Goal: Find contact information: Find contact information

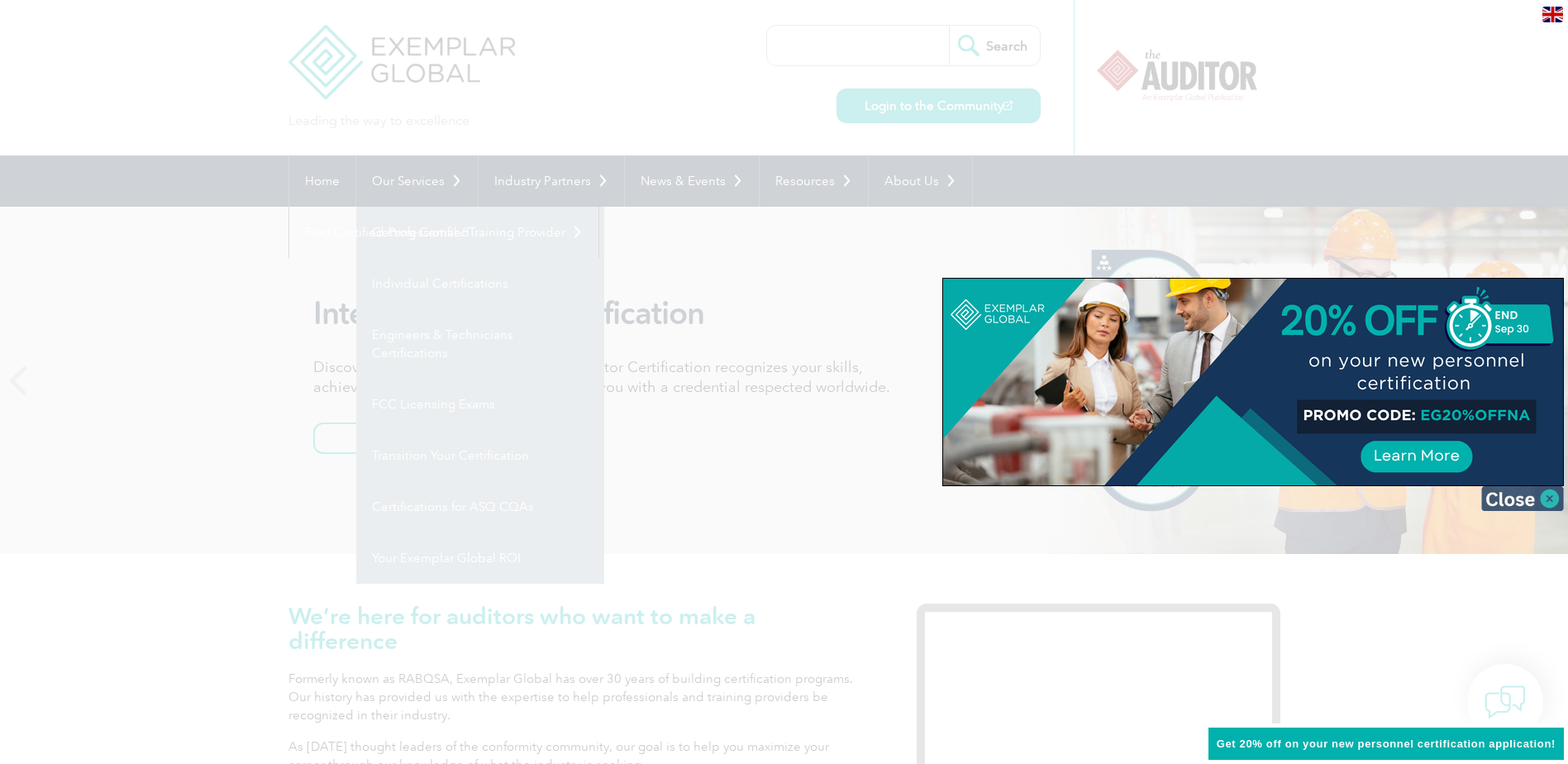
click at [1553, 500] on img at bounding box center [1523, 499] width 83 height 25
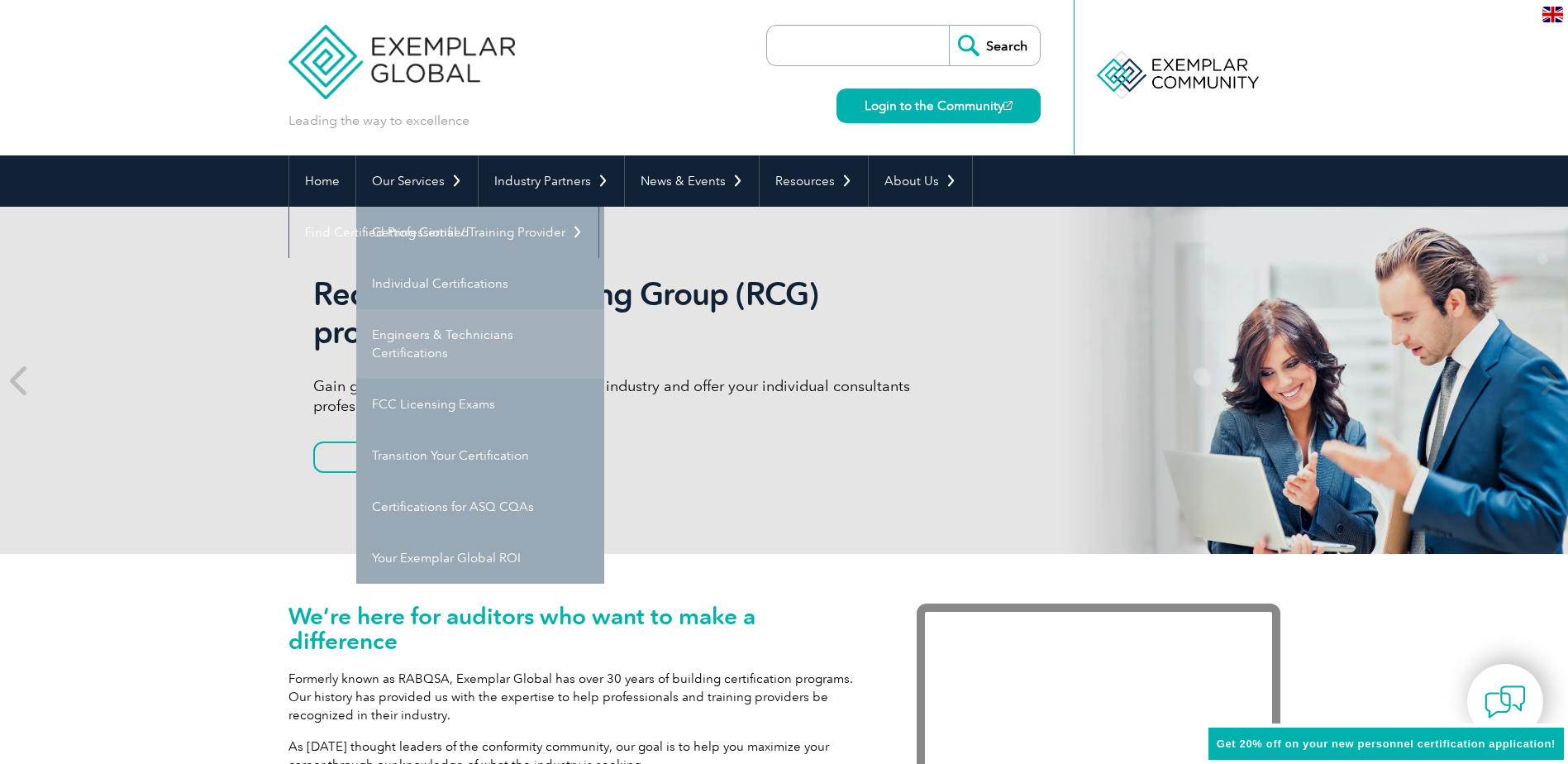
click at [394, 335] on link "Engineers & Technicians Certifications" at bounding box center [480, 343] width 248 height 70
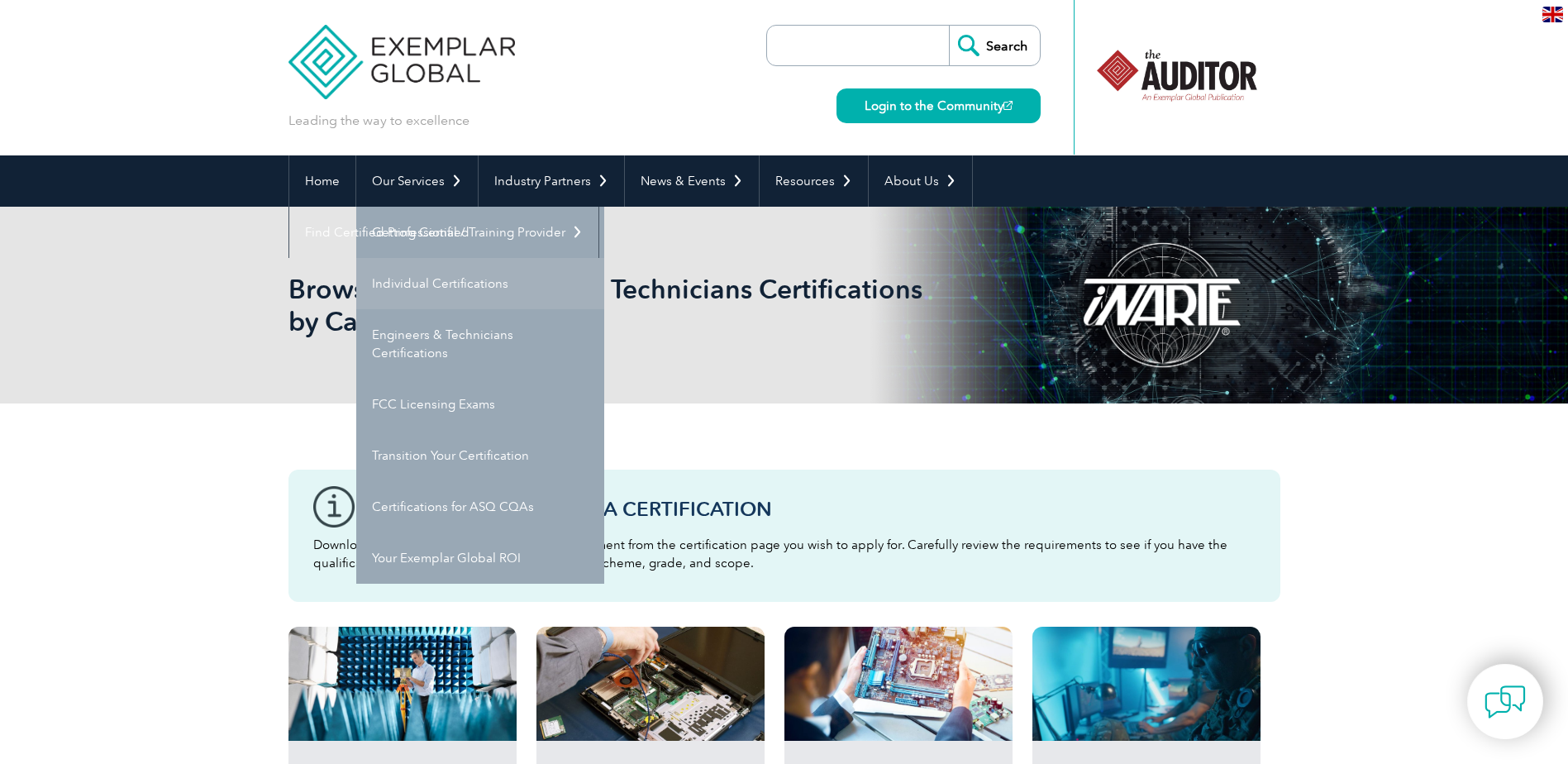
click at [431, 268] on link "Individual Certifications" at bounding box center [480, 283] width 248 height 51
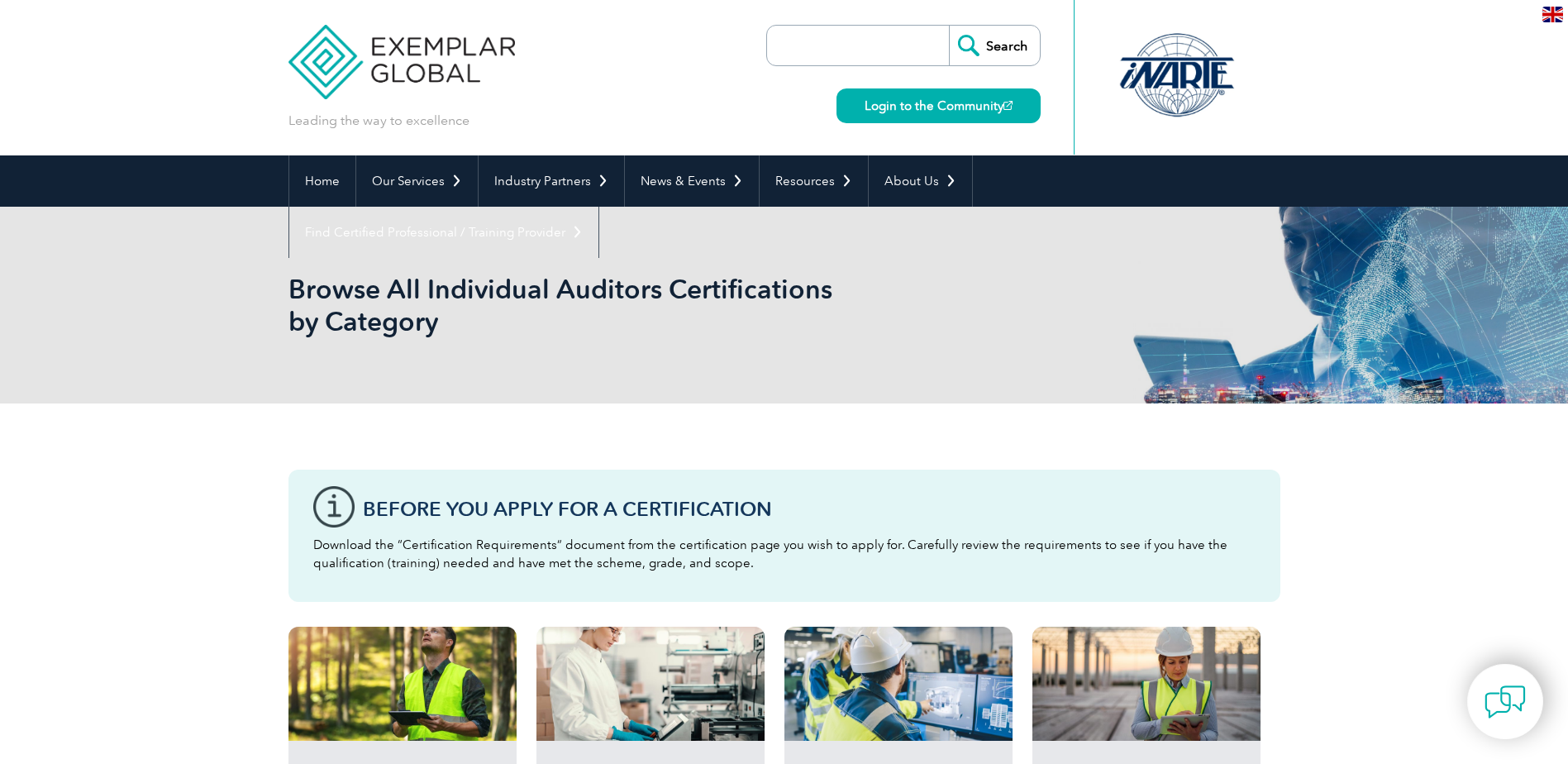
click at [1557, 19] on img at bounding box center [1552, 15] width 20 height 16
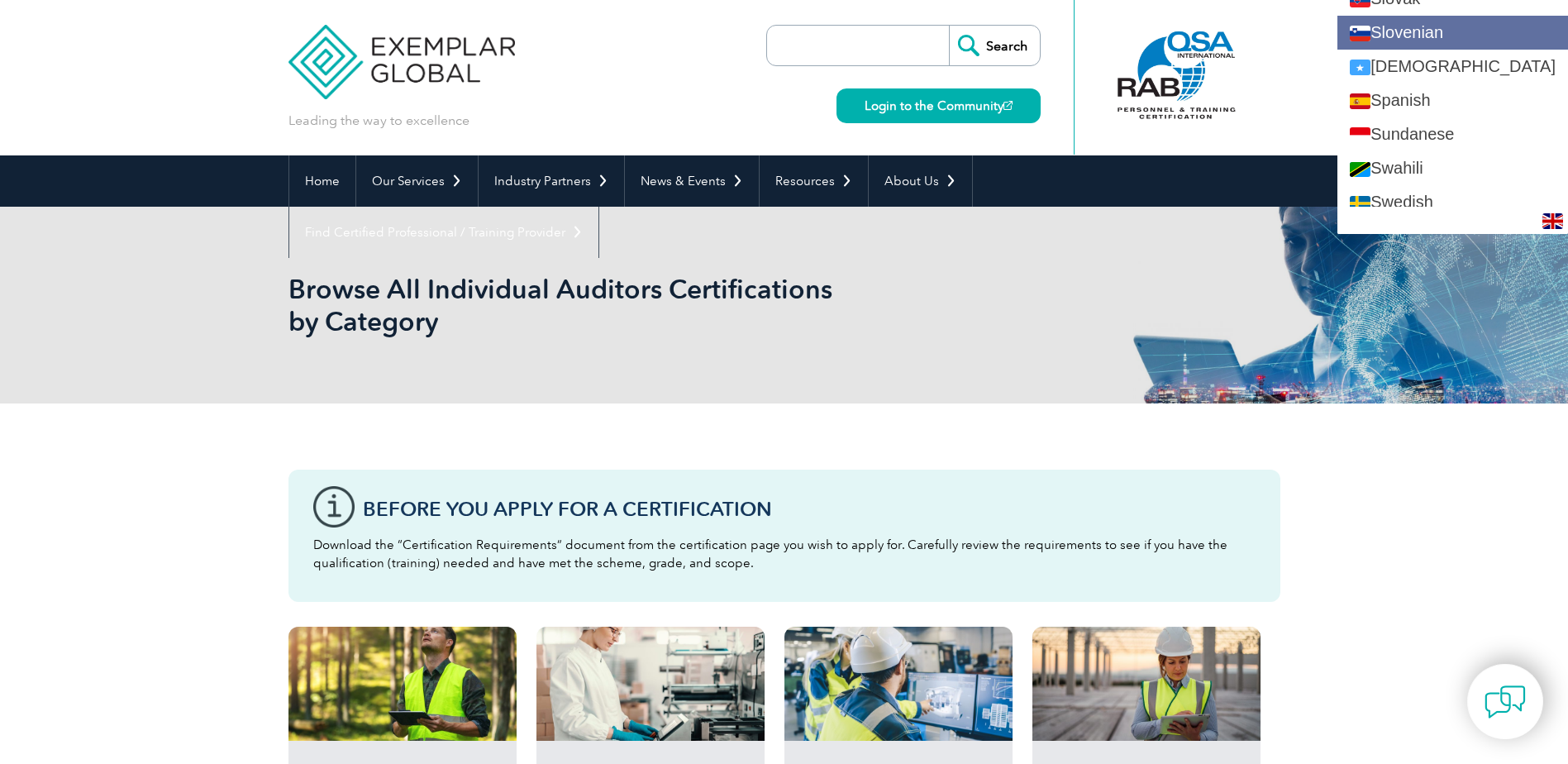
scroll to position [2812, 0]
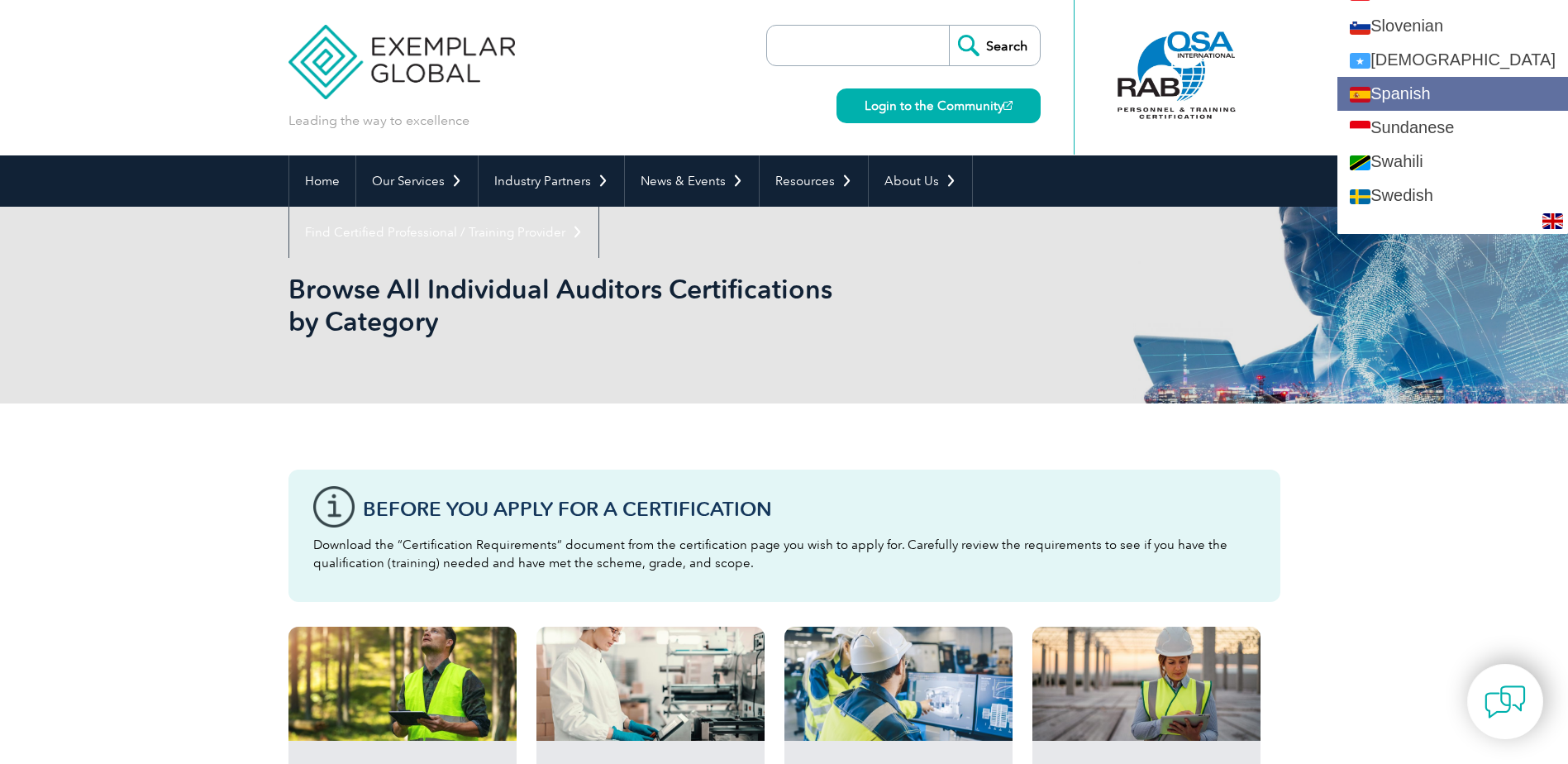
click at [1434, 94] on link "Spanish" at bounding box center [1453, 93] width 231 height 34
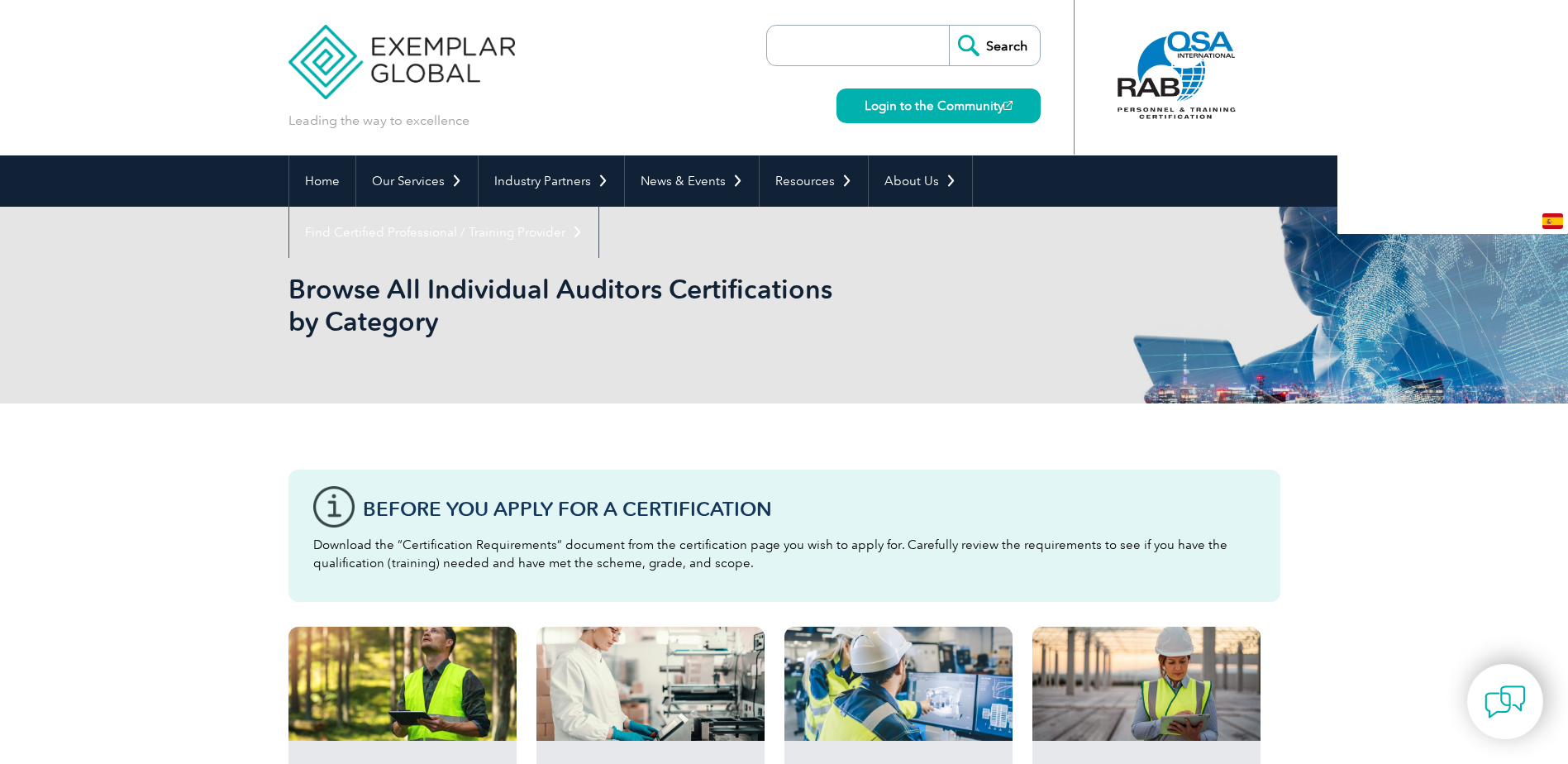
scroll to position [0, 0]
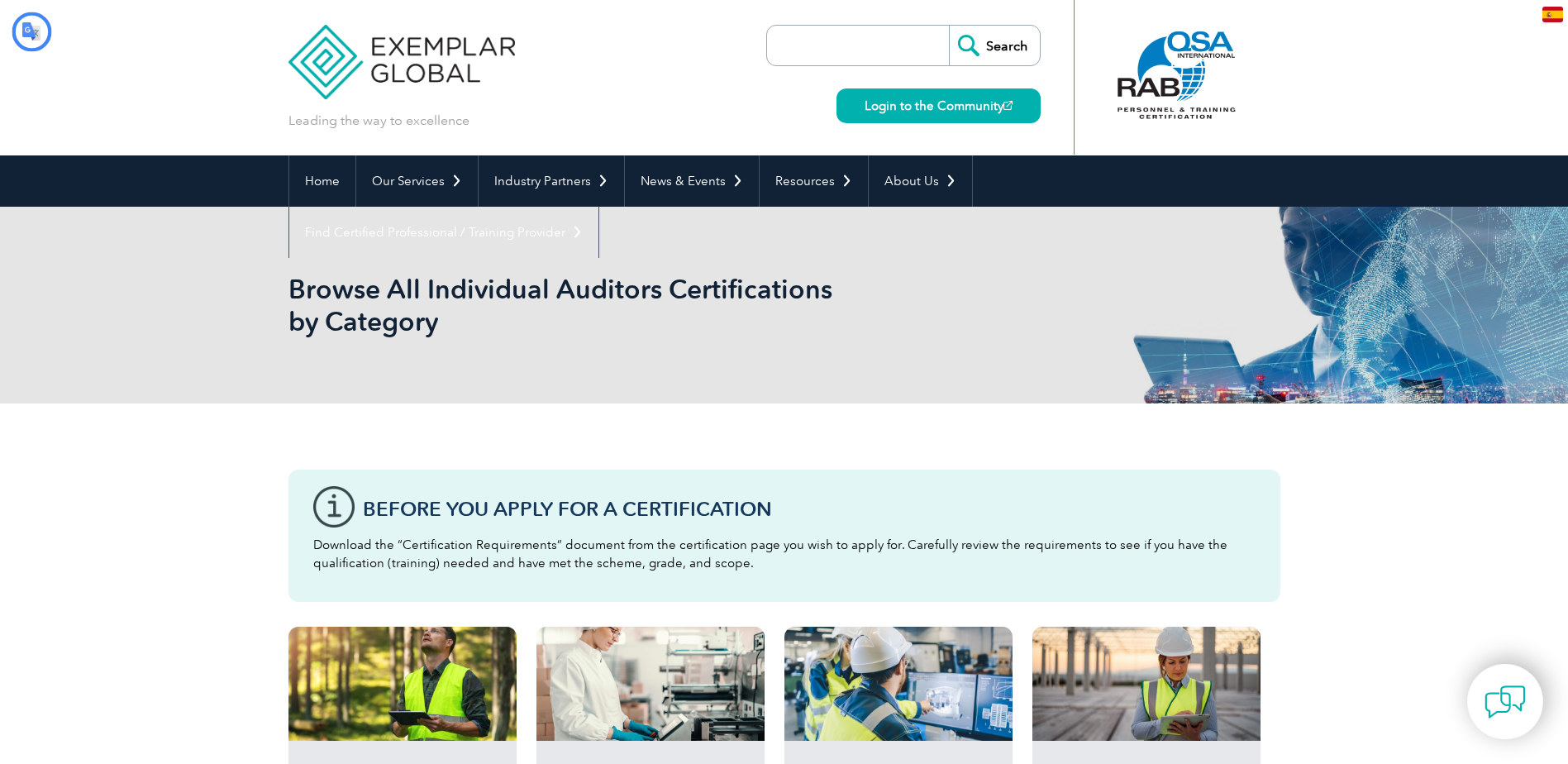
type input "Buscar"
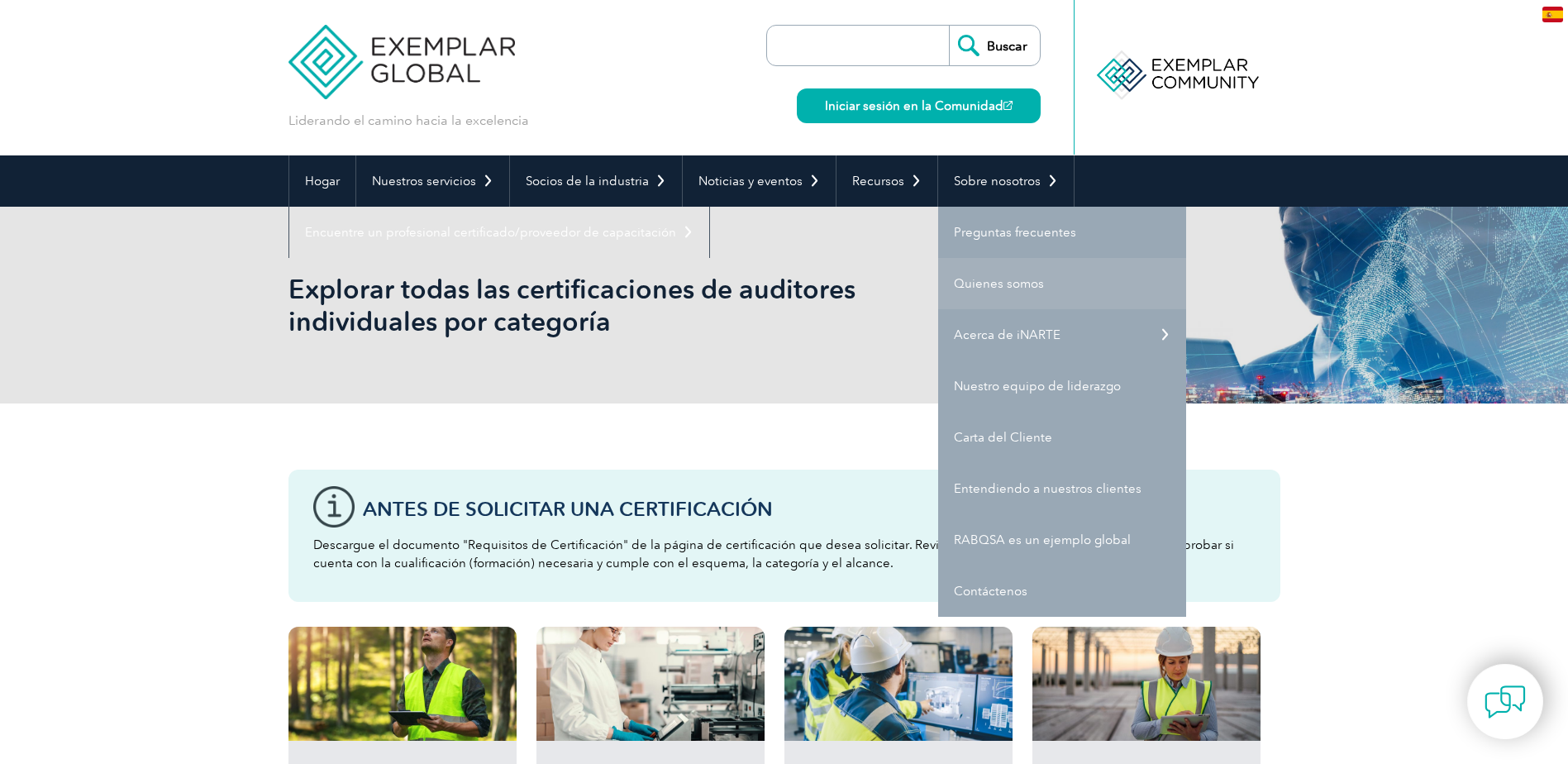
click at [1005, 285] on font "Quienes somos" at bounding box center [999, 283] width 90 height 15
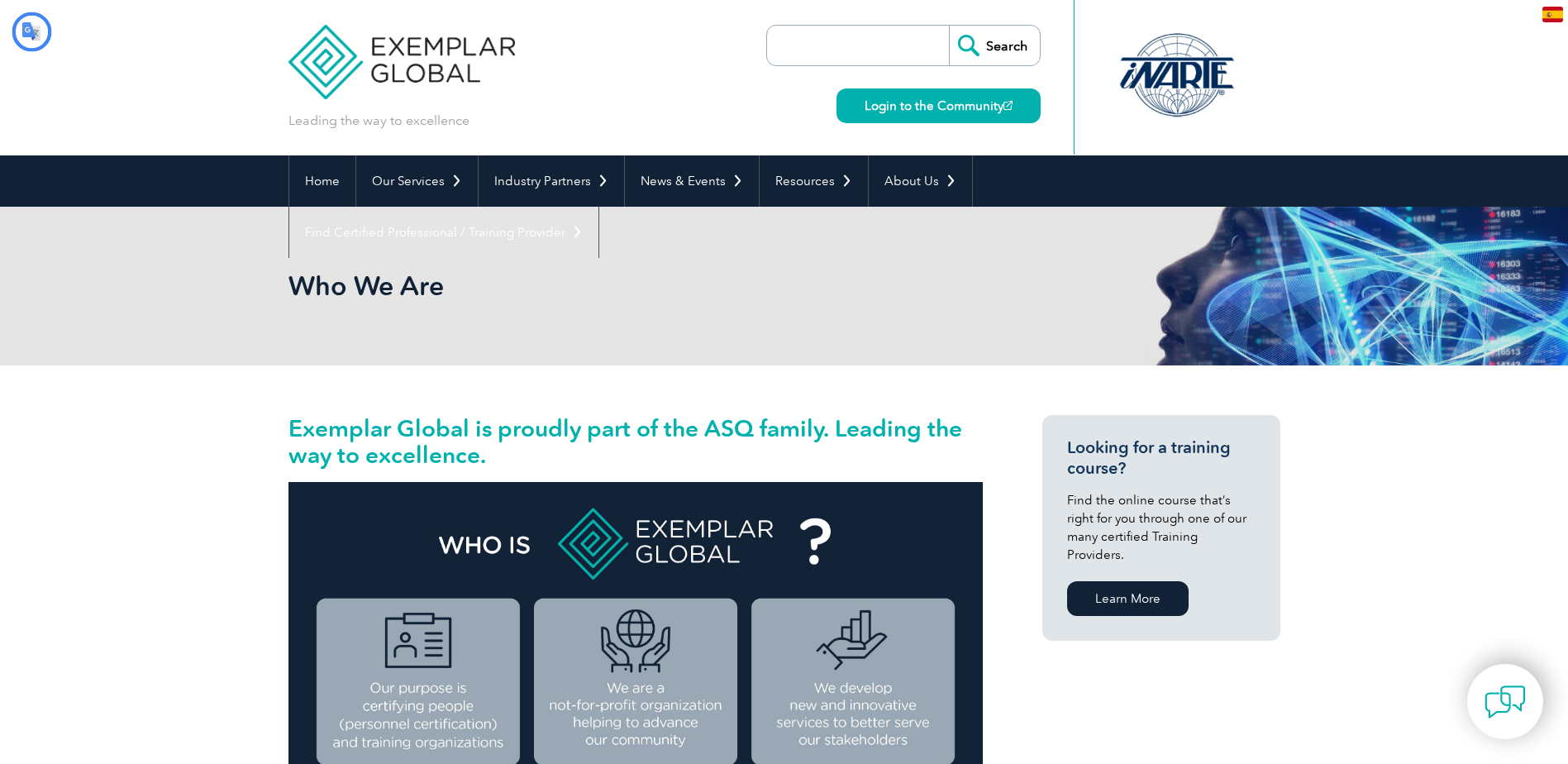
type input "Buscar"
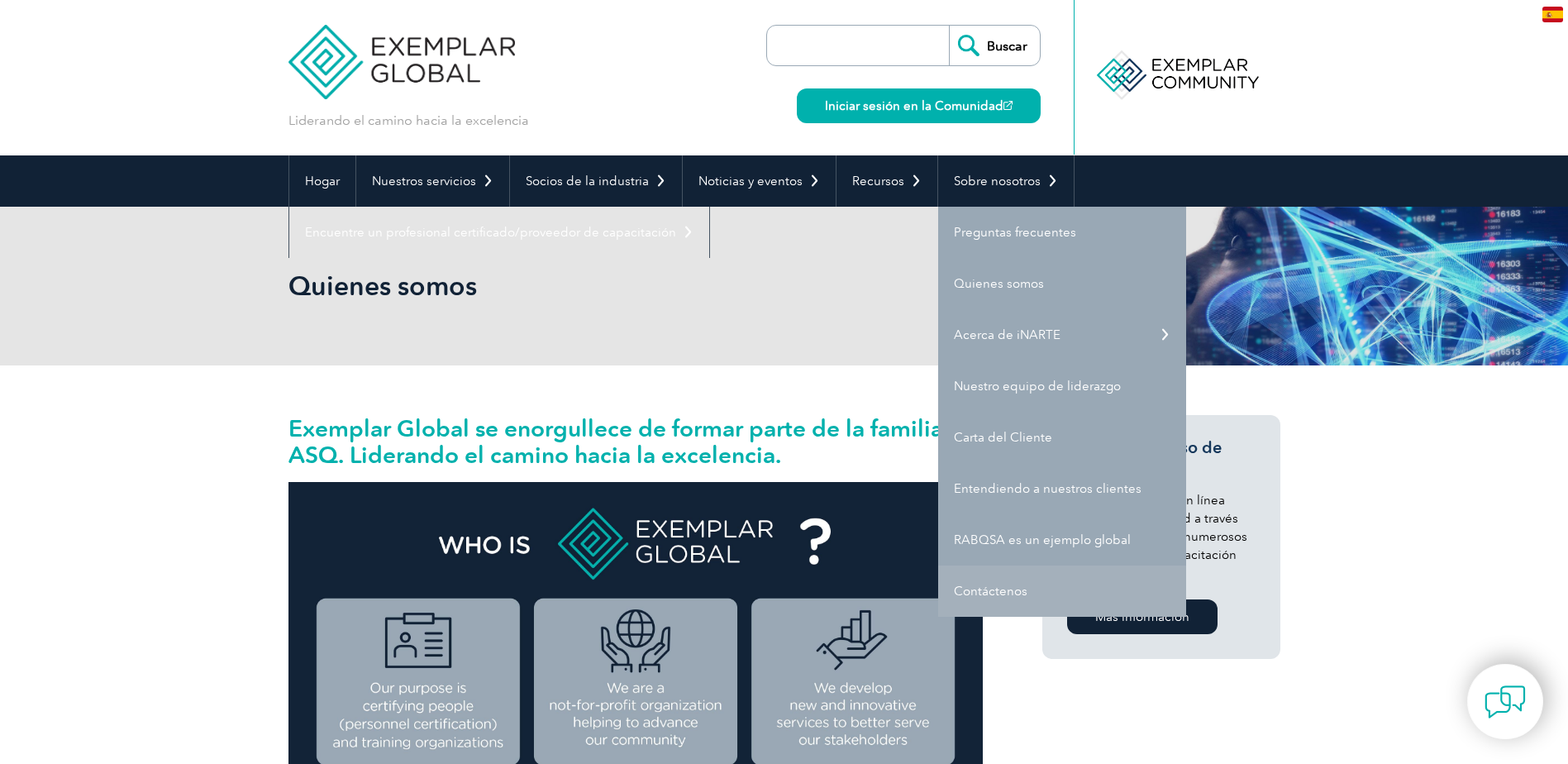
click at [978, 593] on font "Contáctenos" at bounding box center [991, 591] width 74 height 15
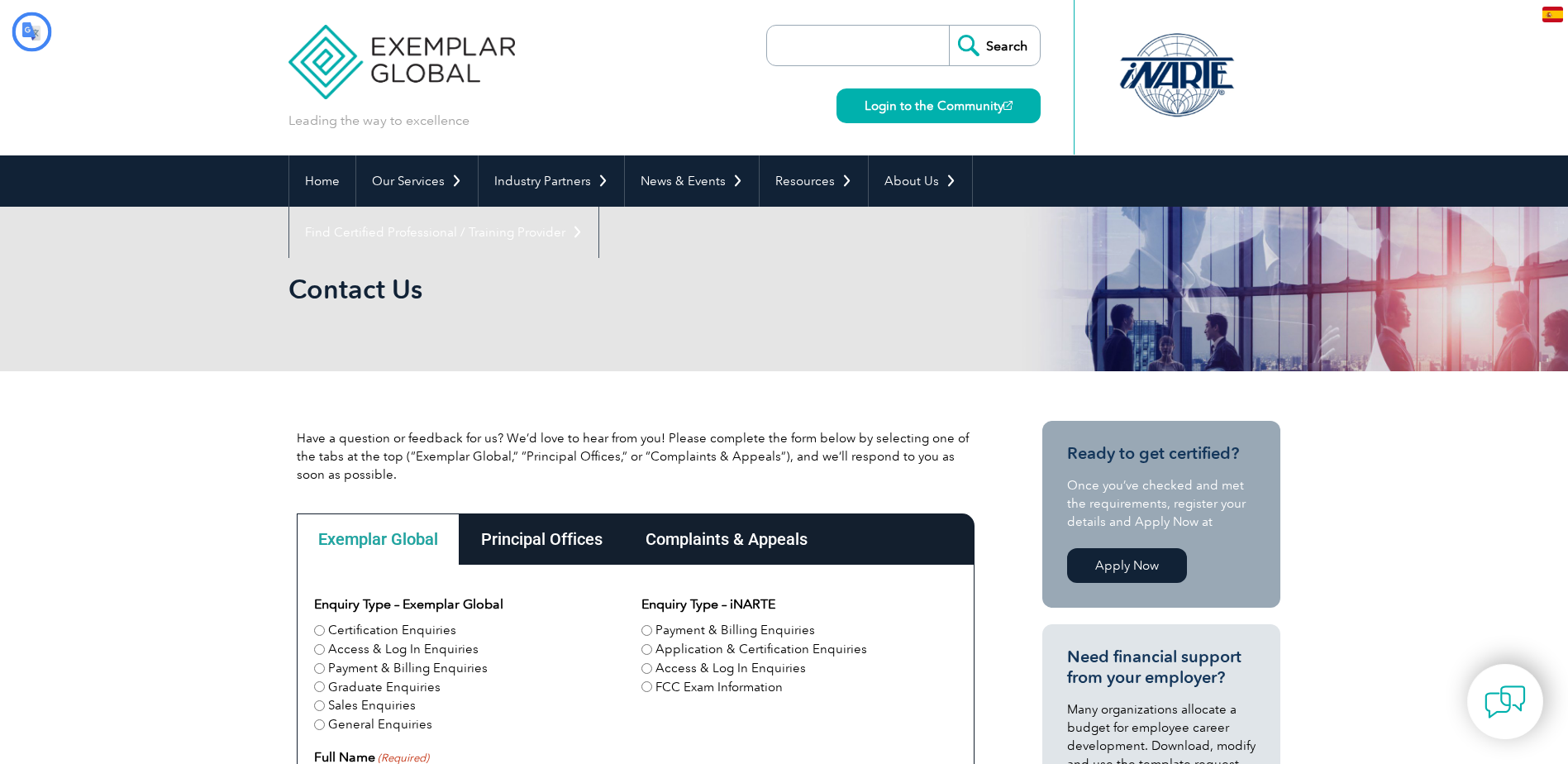
type input "Buscar"
type input "Entregar"
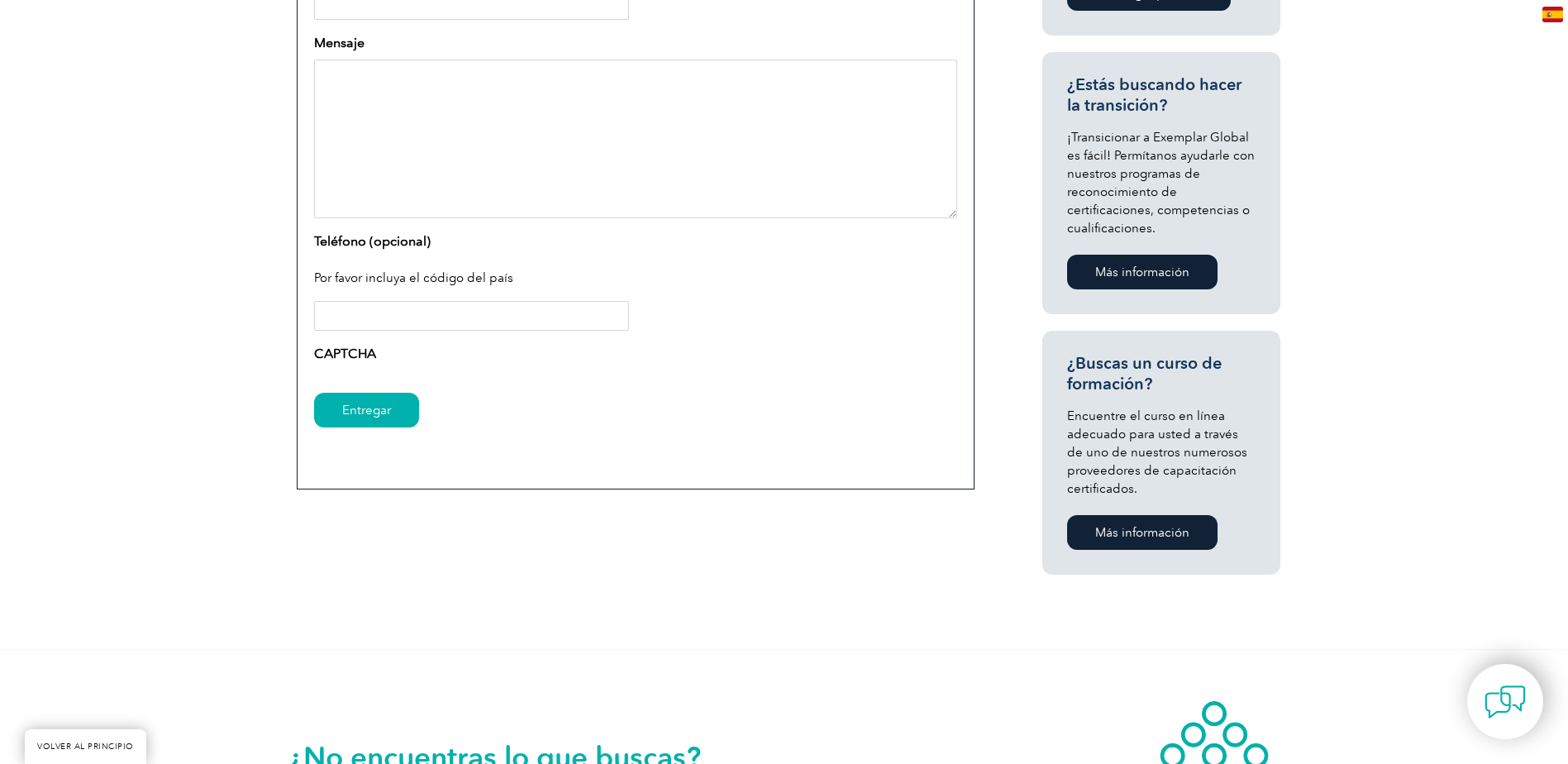
scroll to position [722, 0]
